Goal: Task Accomplishment & Management: Use online tool/utility

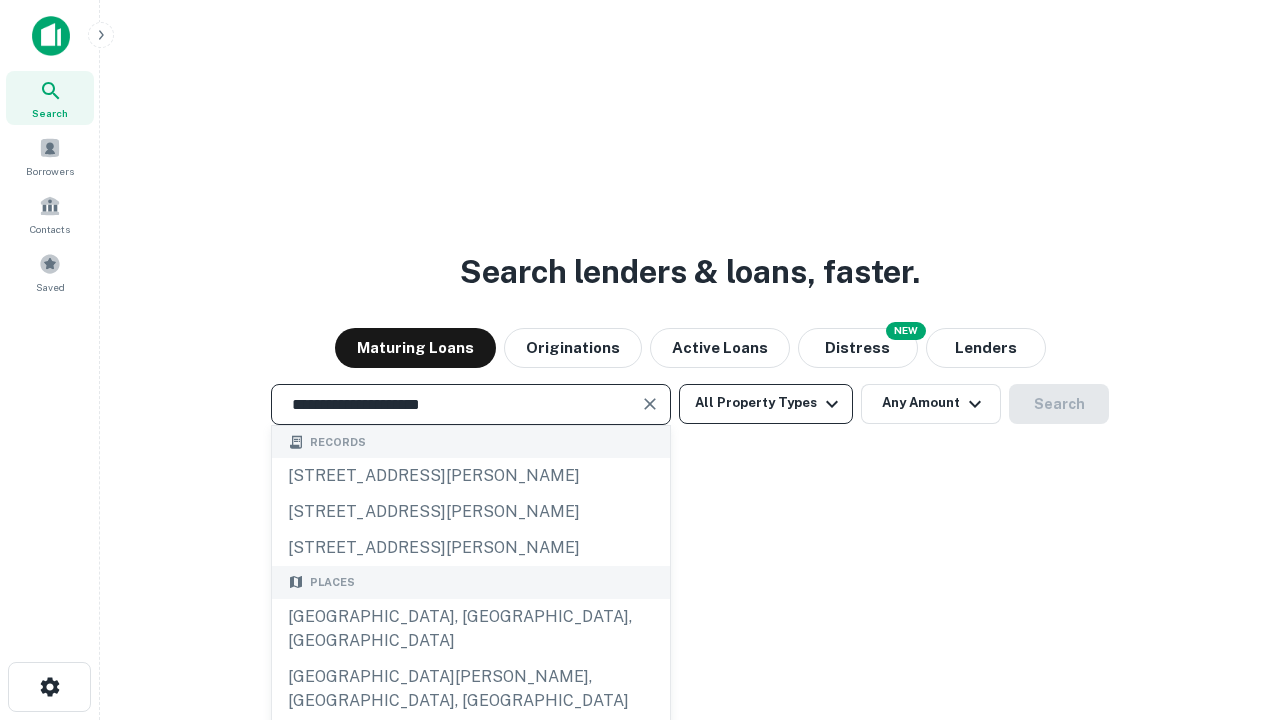
type input "**********"
click at [766, 403] on button "All Property Types" at bounding box center [766, 404] width 174 height 40
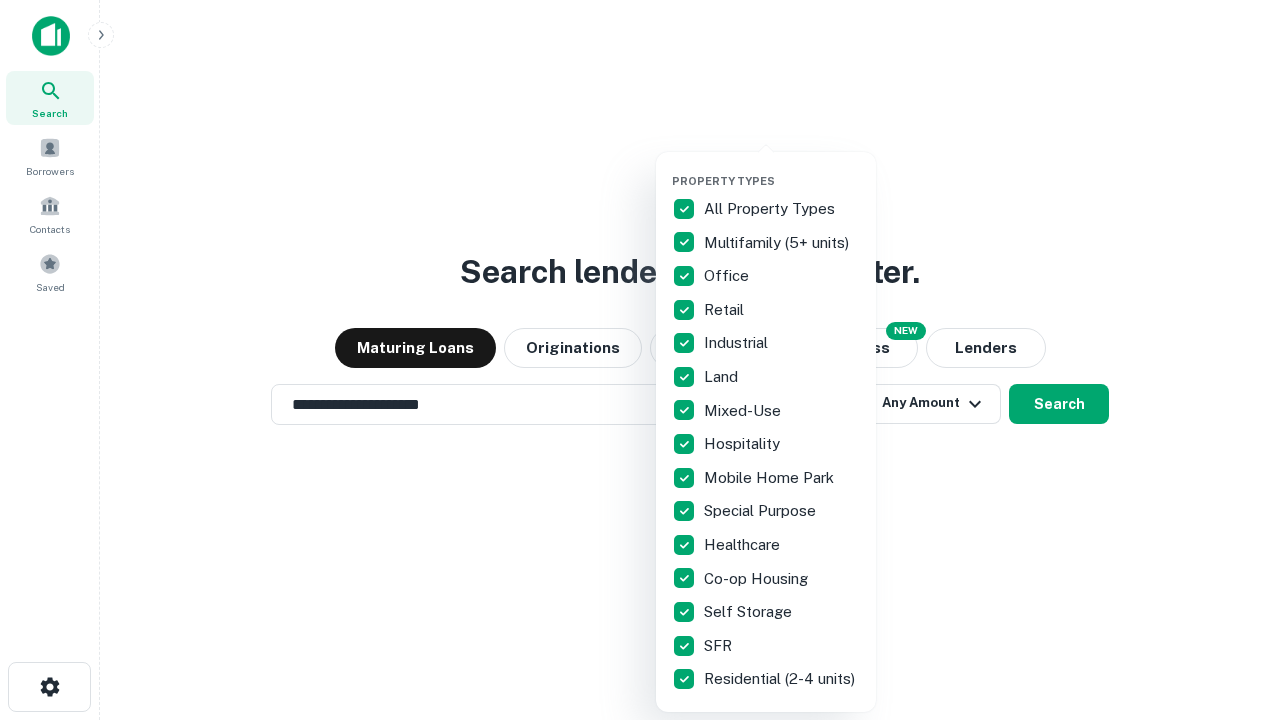
click at [782, 168] on button "button" at bounding box center [782, 168] width 220 height 1
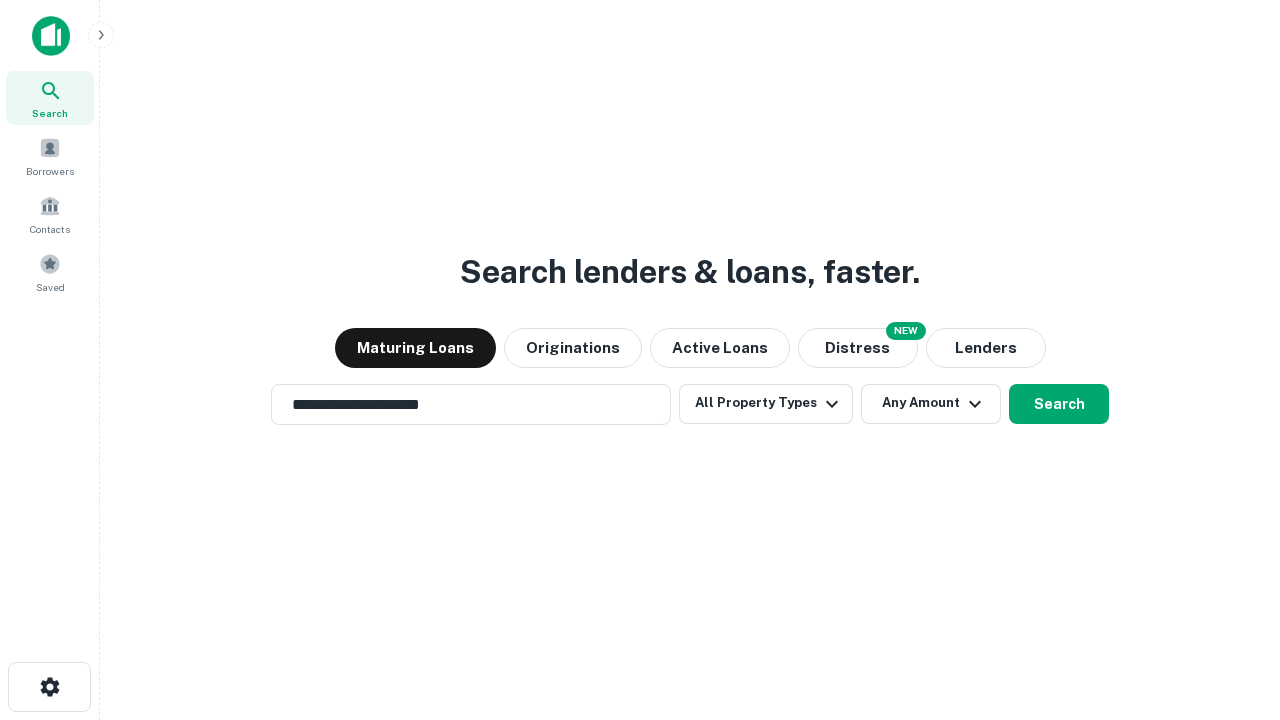
scroll to position [31, 0]
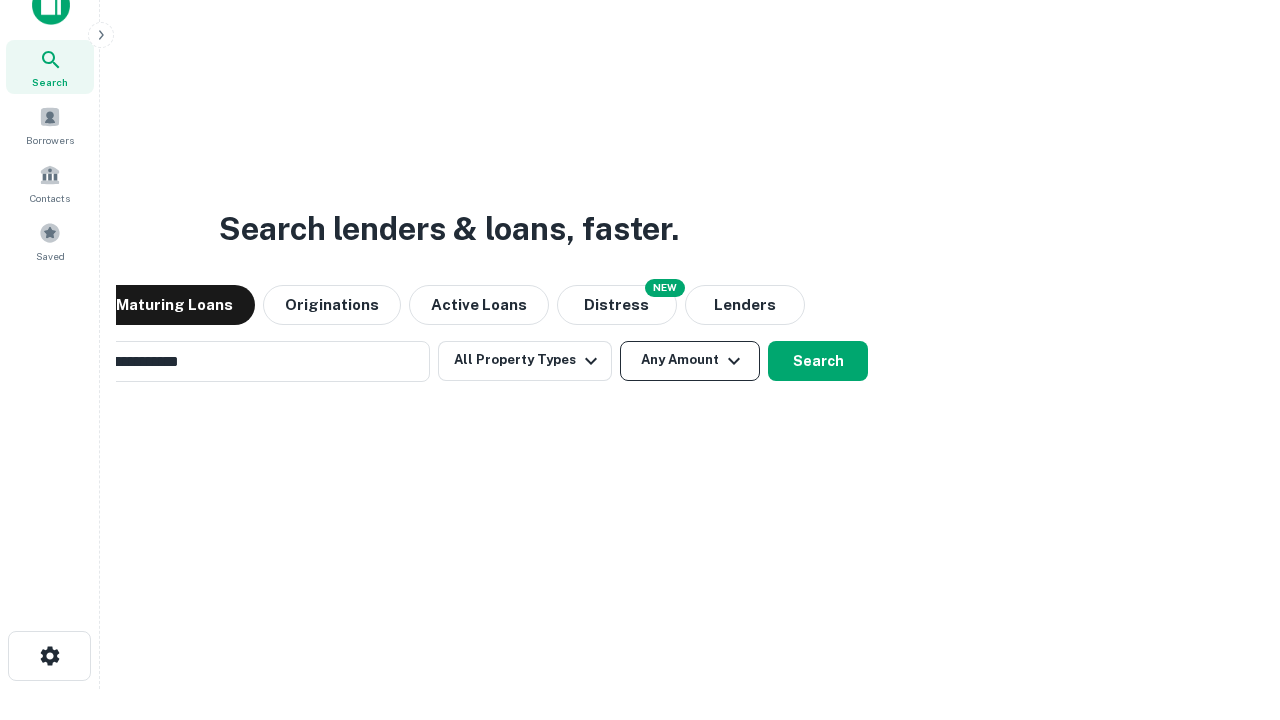
click at [620, 341] on button "Any Amount" at bounding box center [690, 361] width 140 height 40
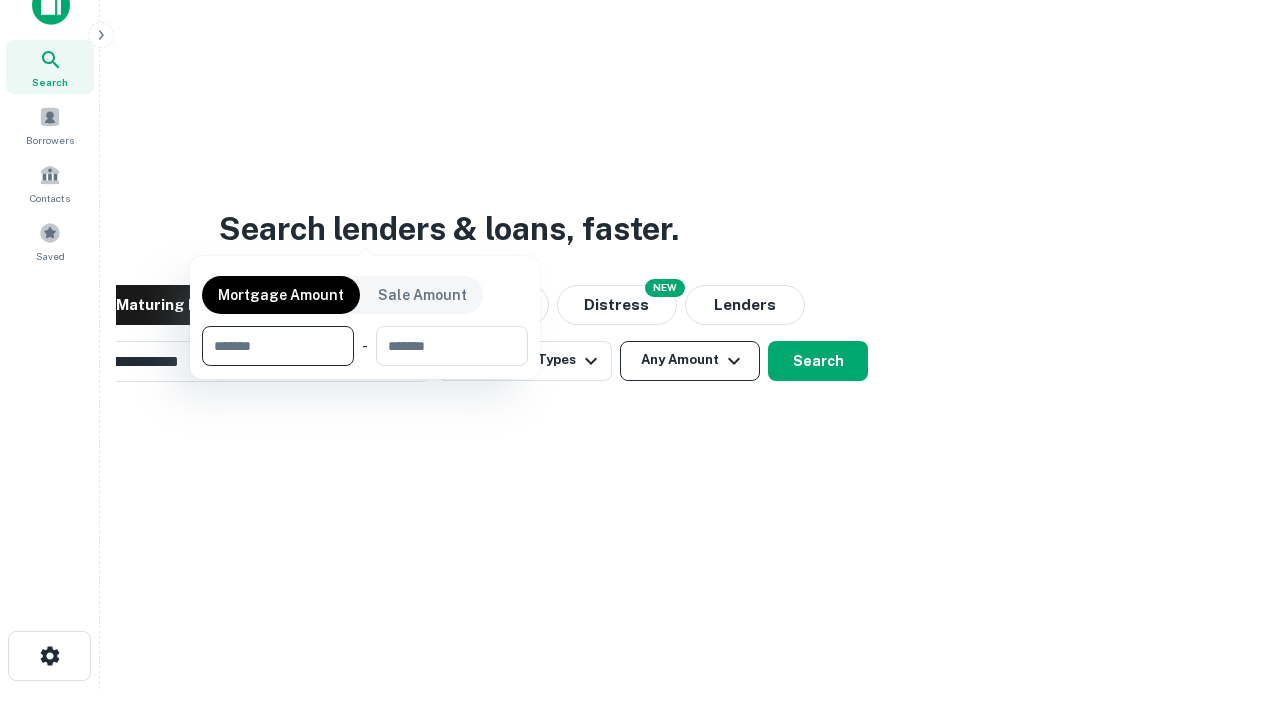
scroll to position [32, 0]
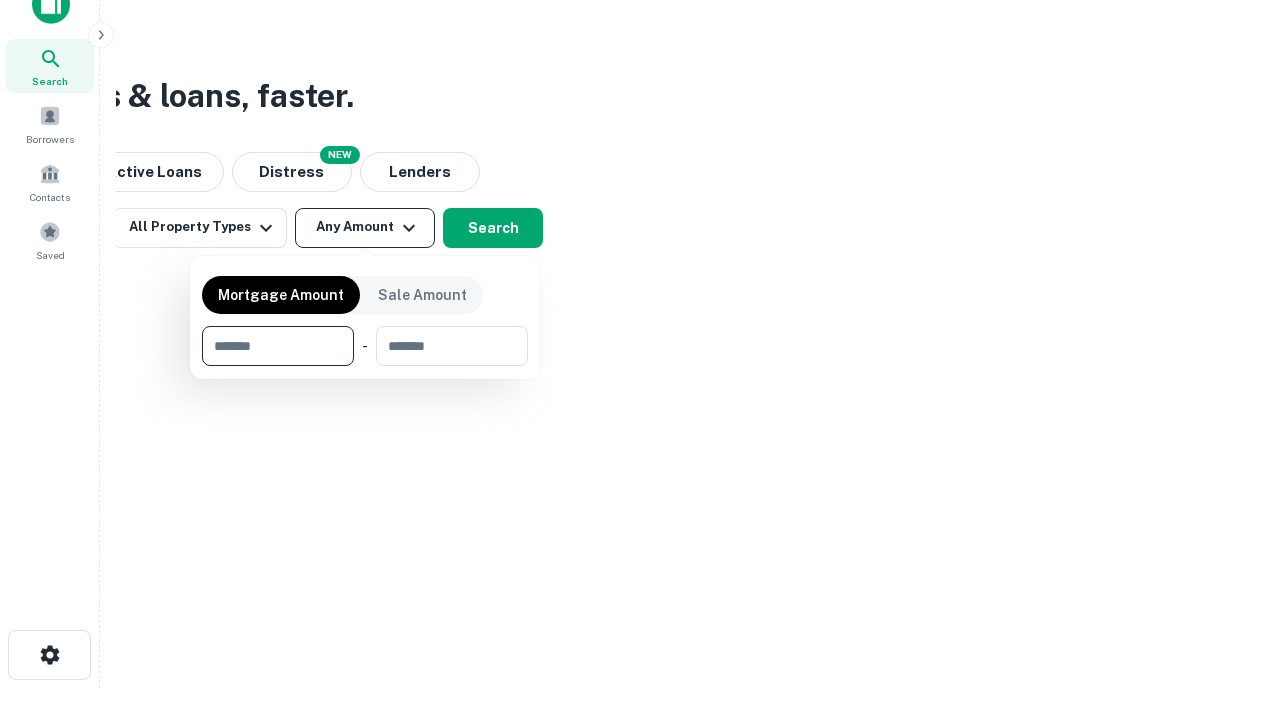
type input "*******"
click at [365, 366] on button "button" at bounding box center [365, 366] width 326 height 1
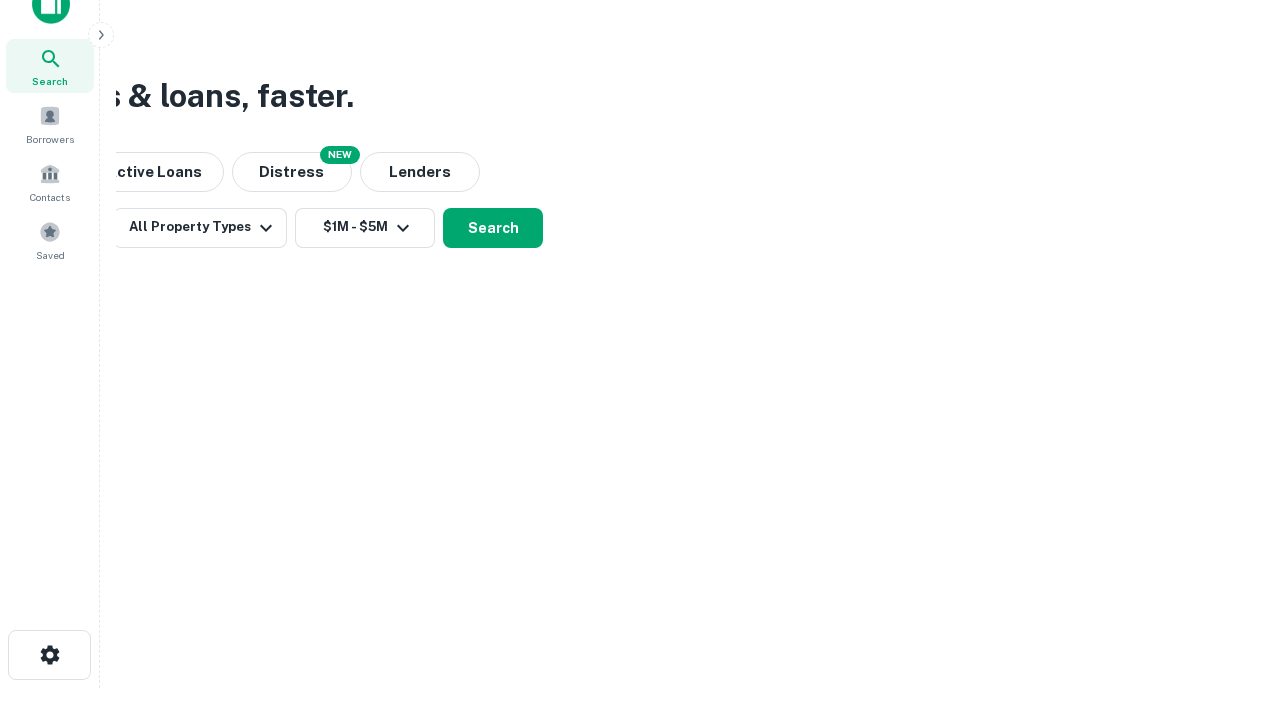
scroll to position [31, 0]
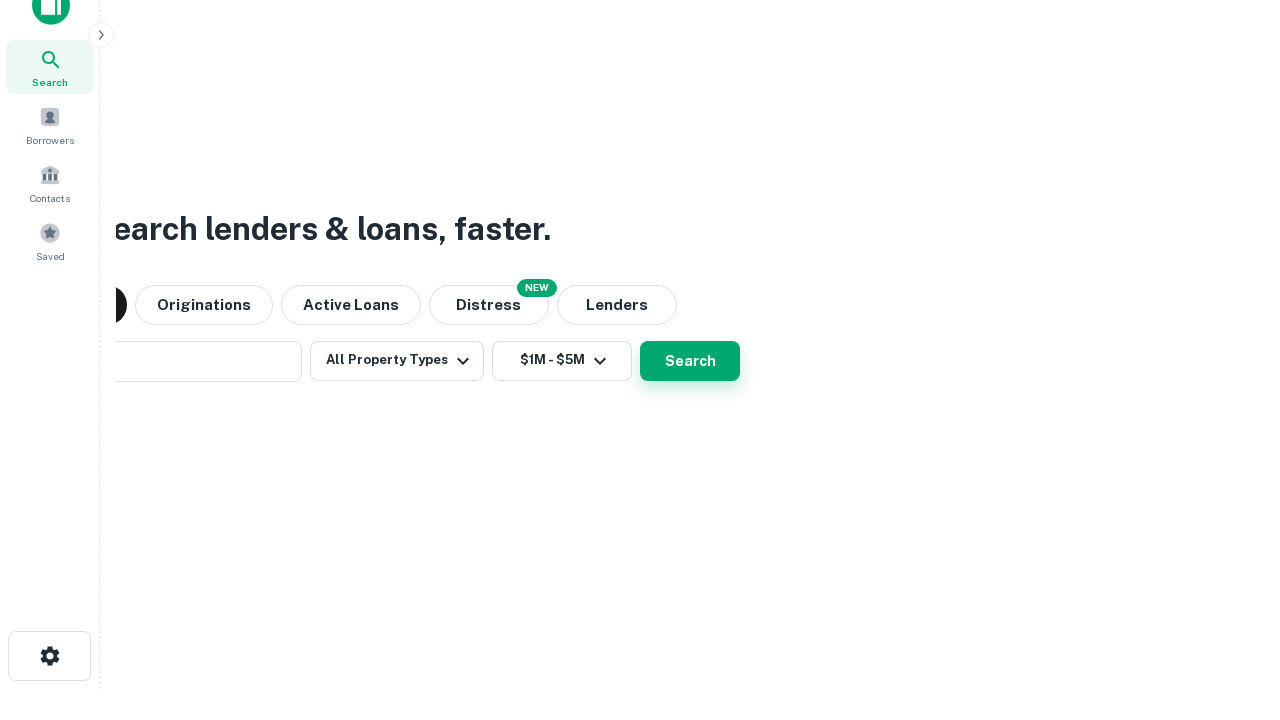
click at [640, 341] on button "Search" at bounding box center [690, 361] width 100 height 40
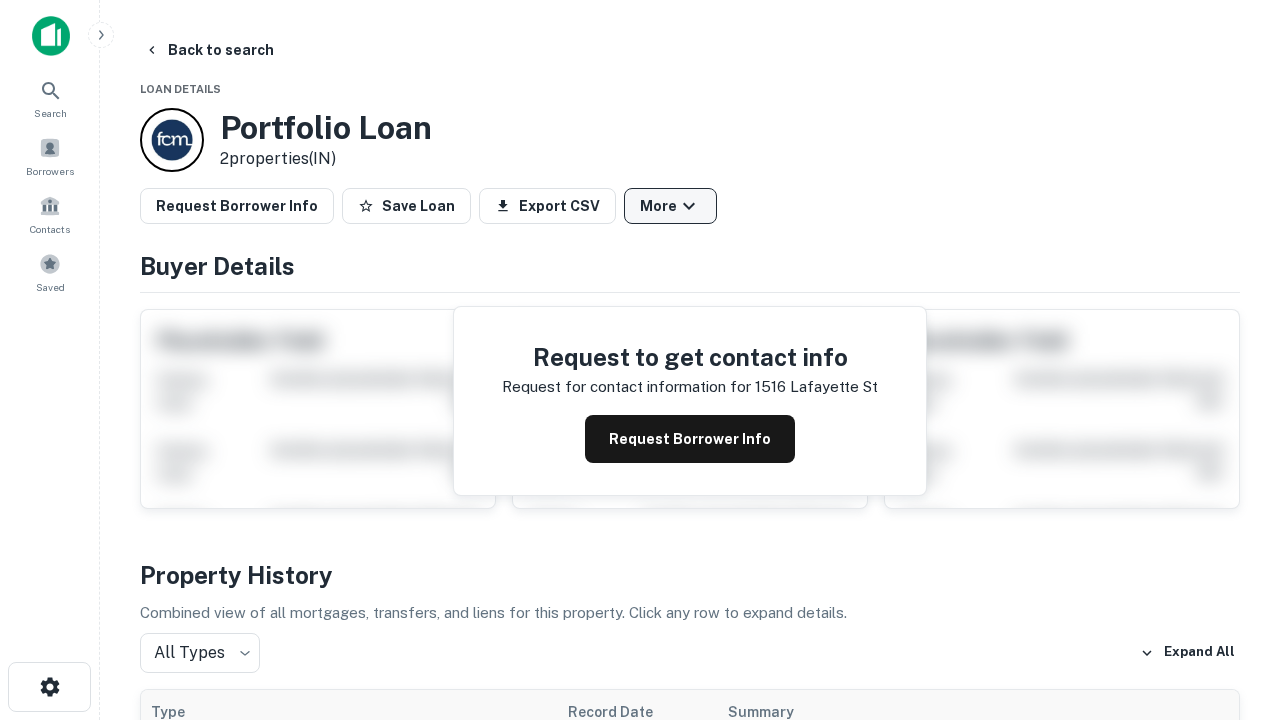
click at [670, 206] on button "More" at bounding box center [670, 206] width 93 height 36
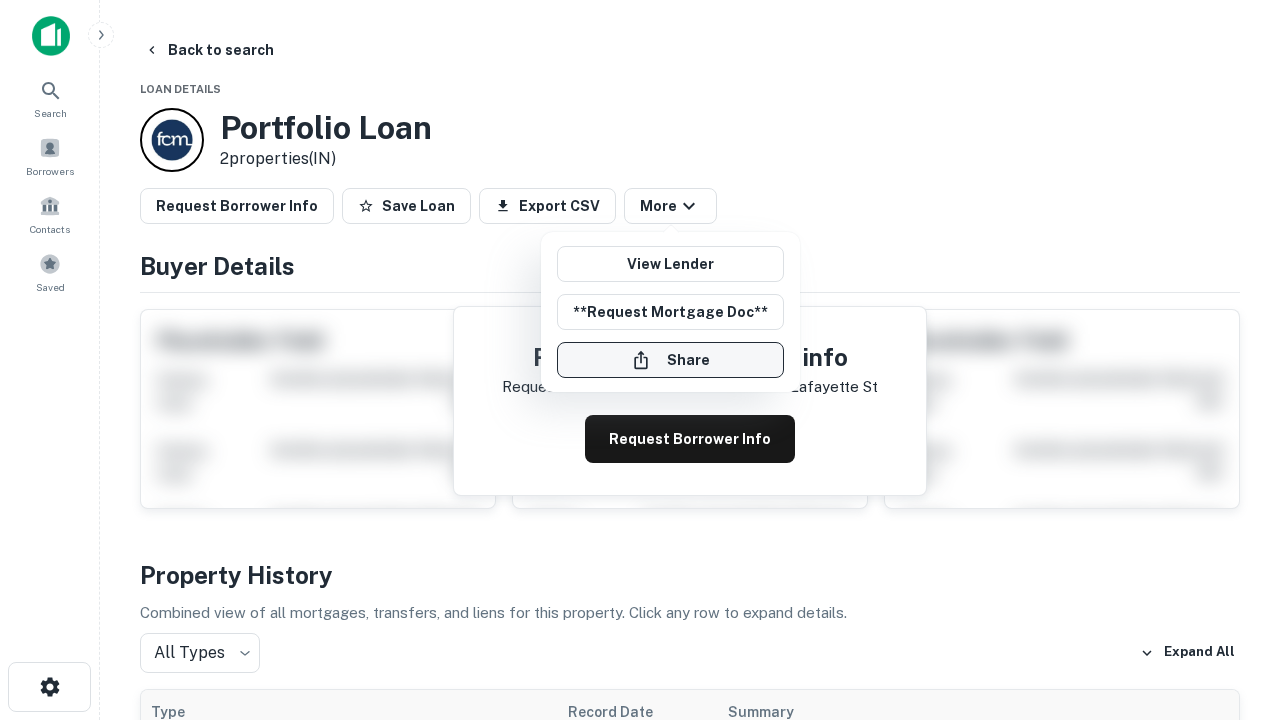
click at [670, 360] on button "Share" at bounding box center [670, 360] width 227 height 36
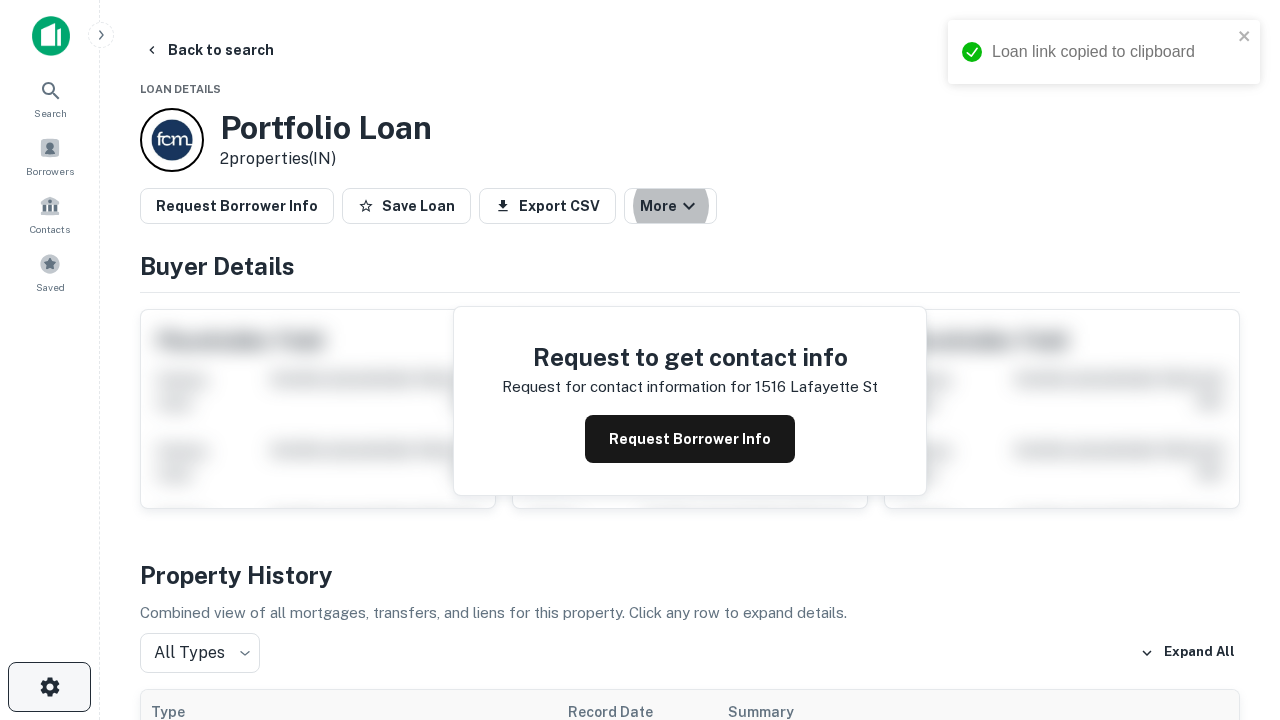
click at [49, 687] on icon "button" at bounding box center [50, 687] width 24 height 24
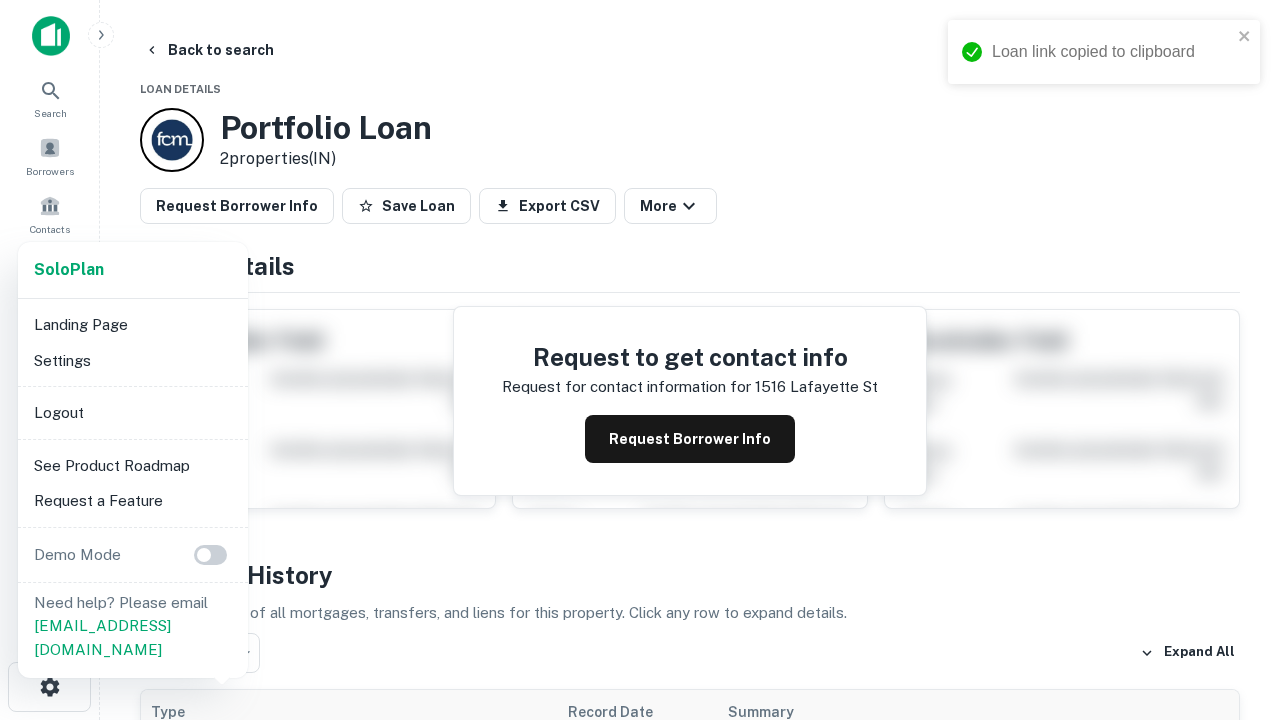
click at [132, 412] on li "Logout" at bounding box center [133, 413] width 214 height 36
